Goal: Check status: Check status

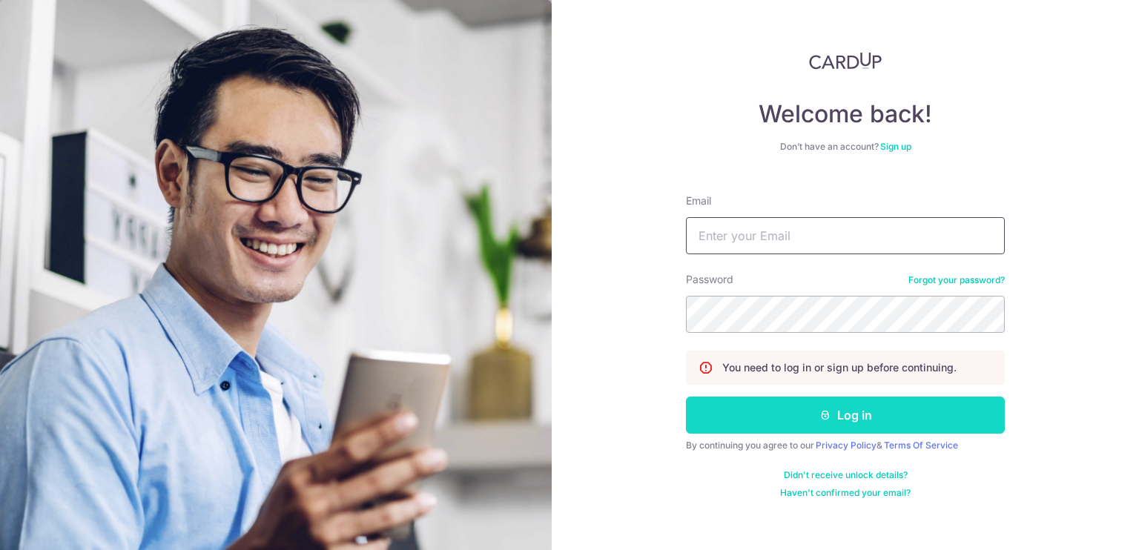
type input "[EMAIL_ADDRESS][DOMAIN_NAME]"
click at [801, 399] on button "Log in" at bounding box center [845, 415] width 319 height 37
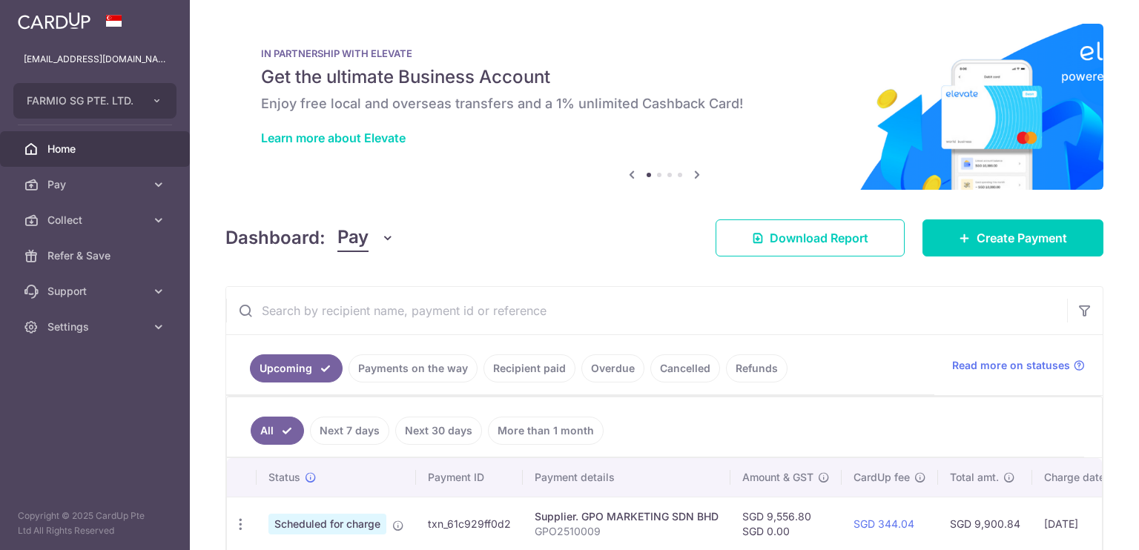
click at [461, 367] on link "Payments on the way" at bounding box center [413, 369] width 129 height 28
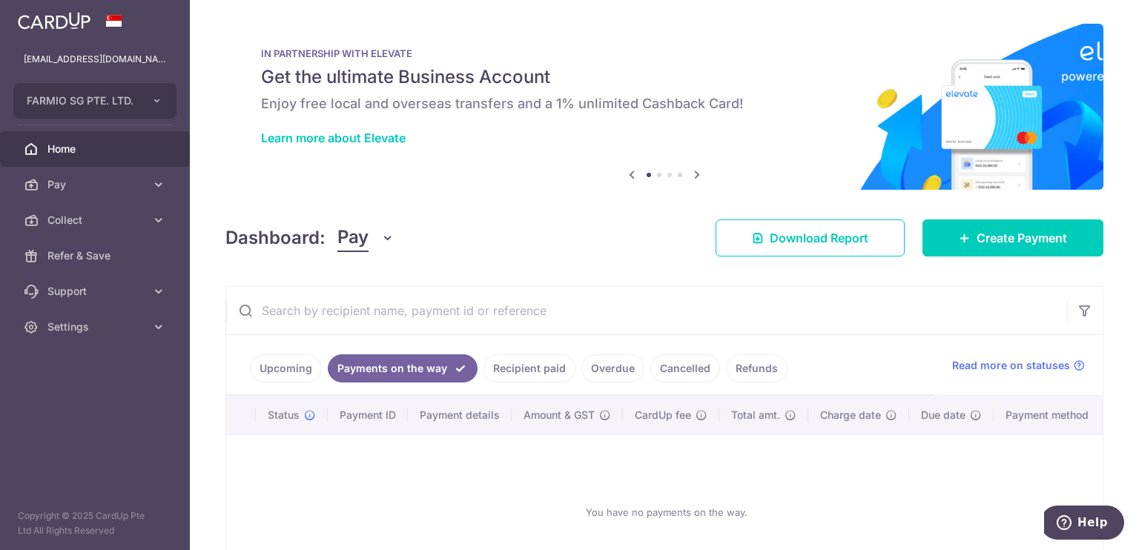
click at [507, 370] on link "Recipient paid" at bounding box center [530, 369] width 92 height 28
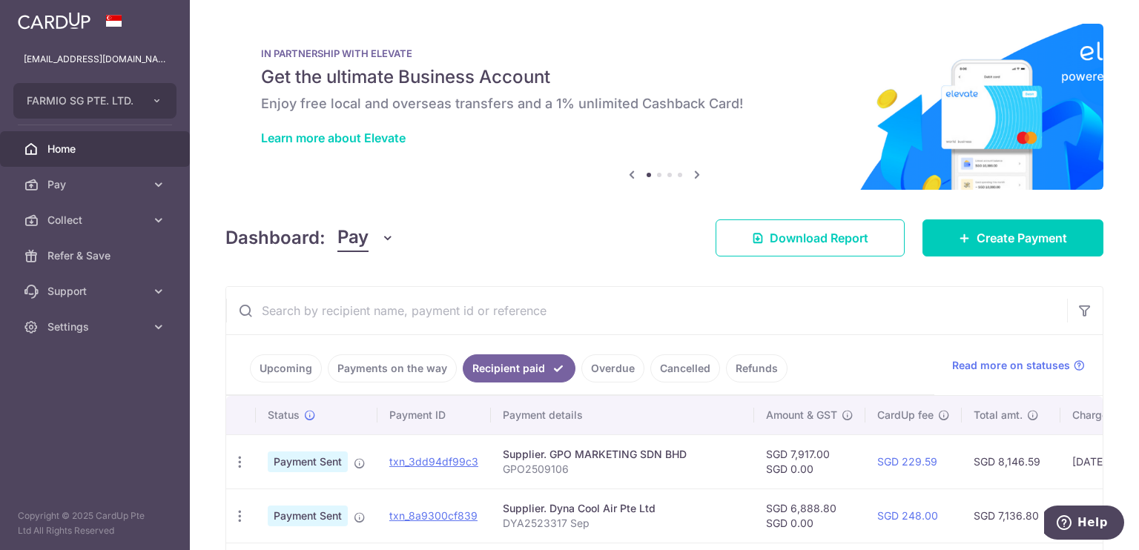
click at [356, 362] on link "Payments on the way" at bounding box center [392, 369] width 129 height 28
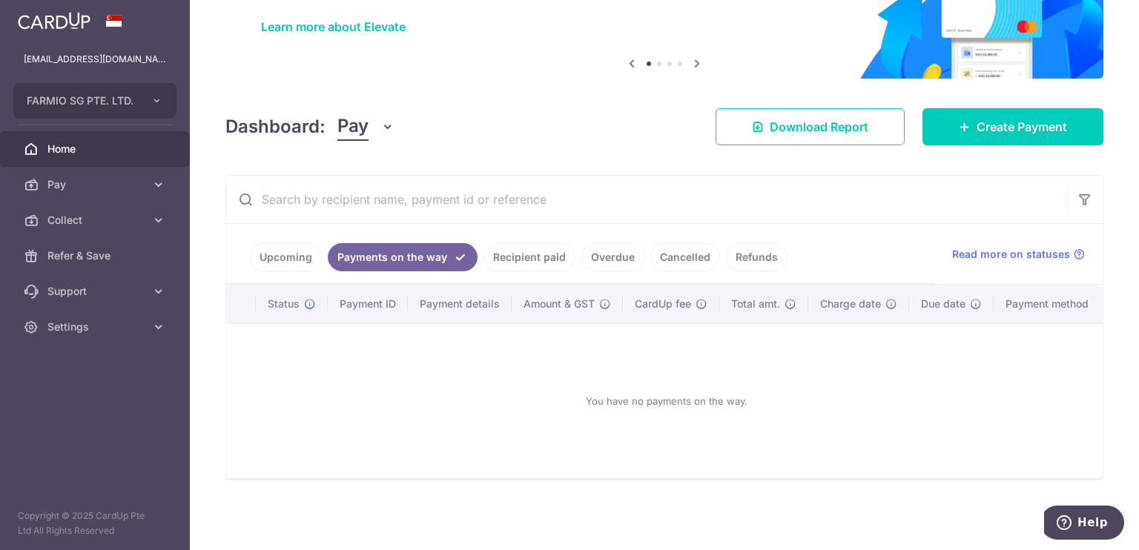
click at [300, 254] on link "Upcoming" at bounding box center [286, 257] width 72 height 28
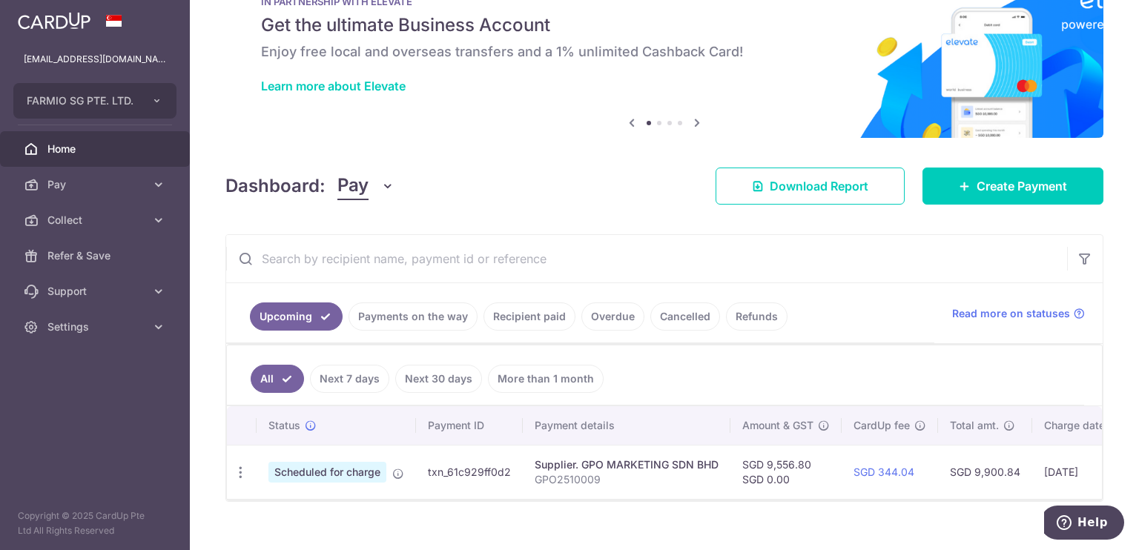
scroll to position [78, 0]
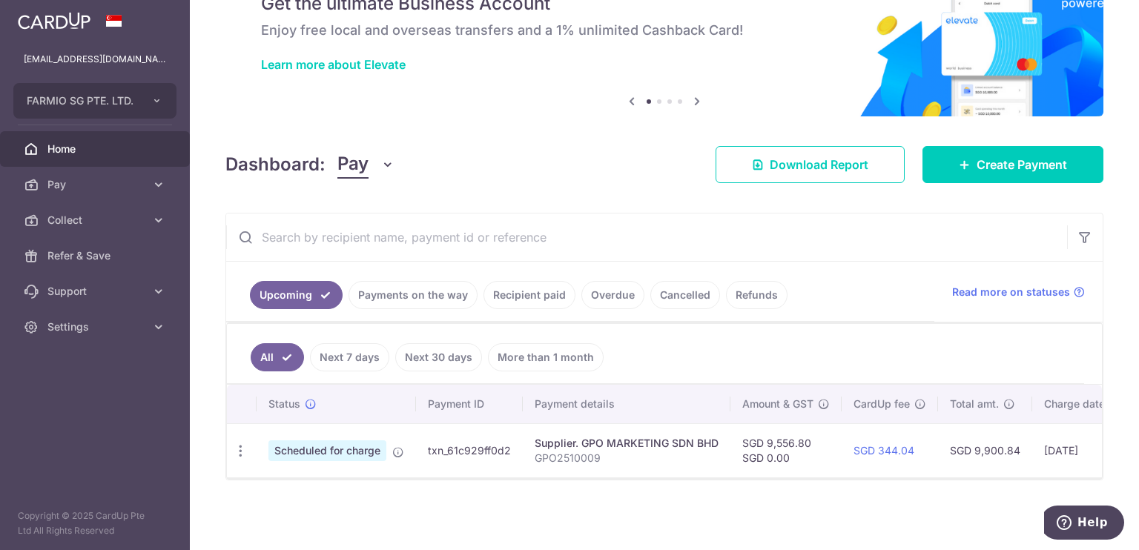
drag, startPoint x: 517, startPoint y: 441, endPoint x: 408, endPoint y: 441, distance: 109.0
click at [408, 441] on tr "Update payment Cancel payment Scheduled for charge txn_61c929ff0d2 Supplier. GP…" at bounding box center [779, 450] width 1104 height 54
copy tr "txn_61c929ff0d2"
copy p "GPO2510009"
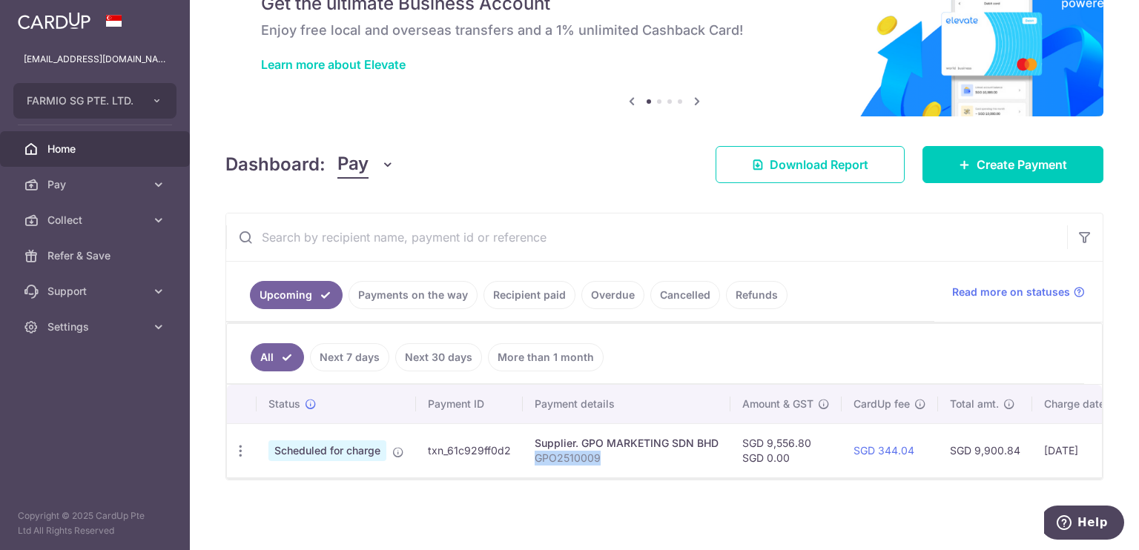
drag, startPoint x: 536, startPoint y: 453, endPoint x: 629, endPoint y: 444, distance: 93.1
click at [629, 451] on p "GPO2510009" at bounding box center [627, 458] width 184 height 15
